Goal: Task Accomplishment & Management: Use online tool/utility

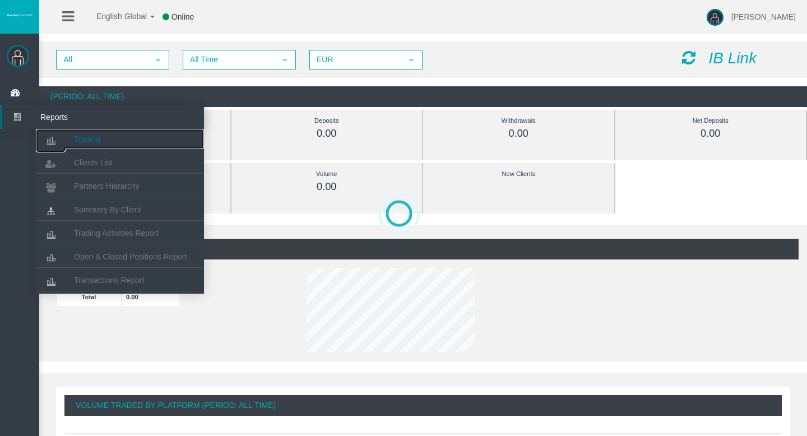
click at [86, 145] on link "Trading" at bounding box center [120, 139] width 168 height 20
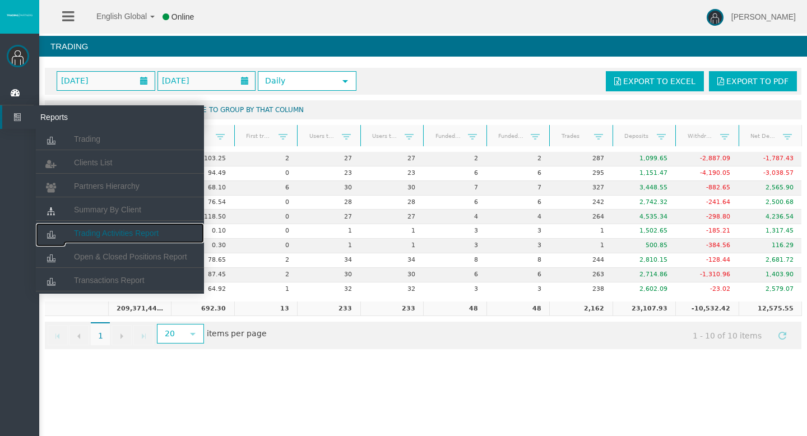
click at [100, 230] on span "Trading Activities Report" at bounding box center [116, 233] width 85 height 9
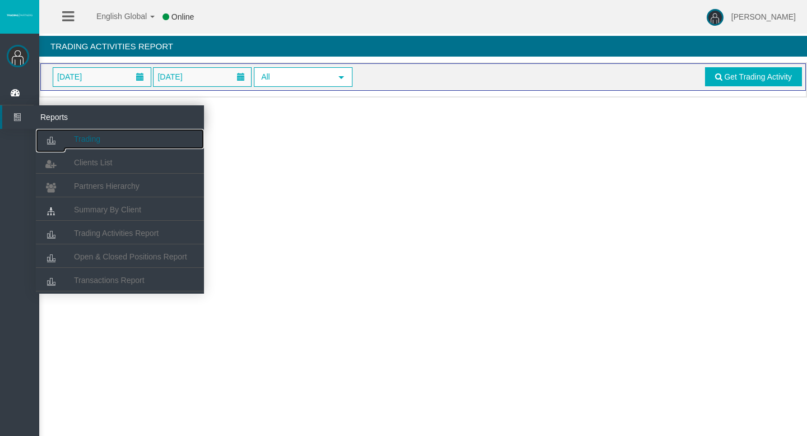
click at [78, 143] on span "Trading" at bounding box center [87, 139] width 26 height 9
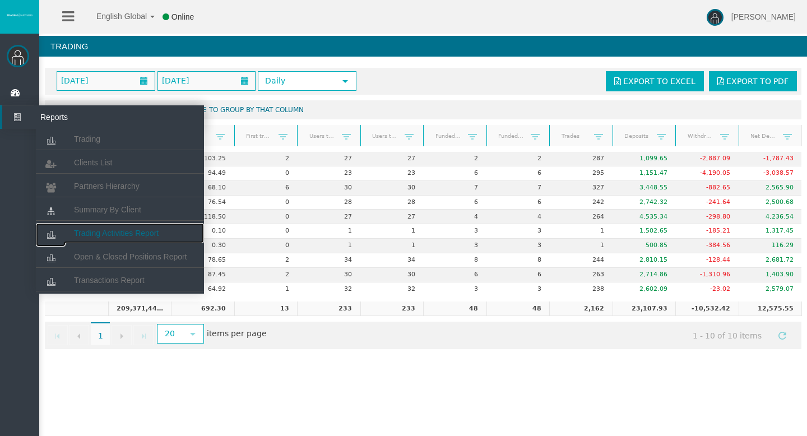
click at [126, 227] on link "Trading Activities Report" at bounding box center [120, 233] width 168 height 20
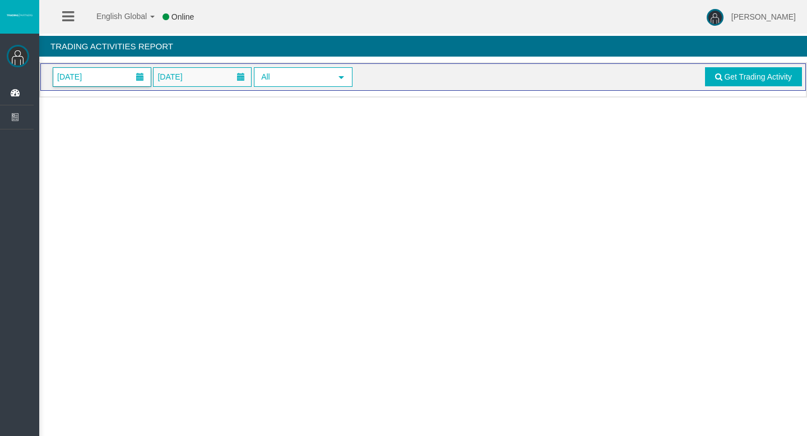
click at [120, 77] on span "[DATE]" at bounding box center [102, 77] width 98 height 18
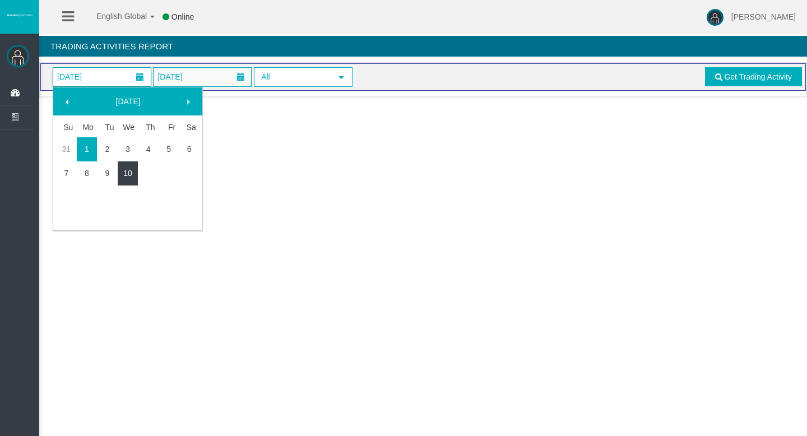
click at [134, 166] on link "10" at bounding box center [128, 173] width 21 height 20
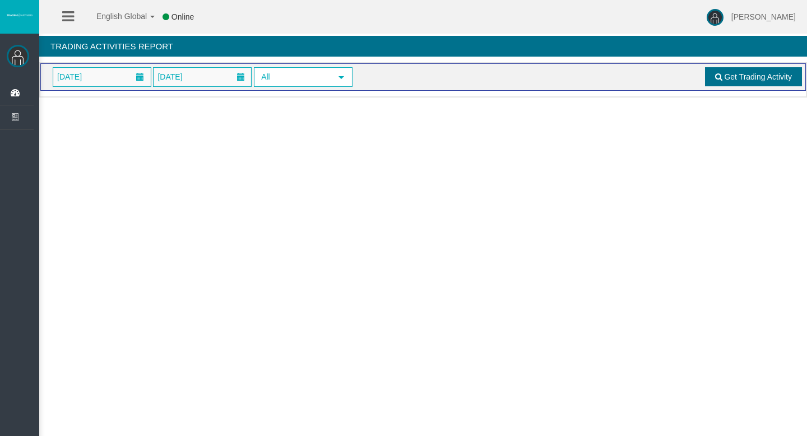
click at [746, 78] on span "Get Trading Activity" at bounding box center [758, 76] width 68 height 9
